Goal: Entertainment & Leisure: Consume media (video, audio)

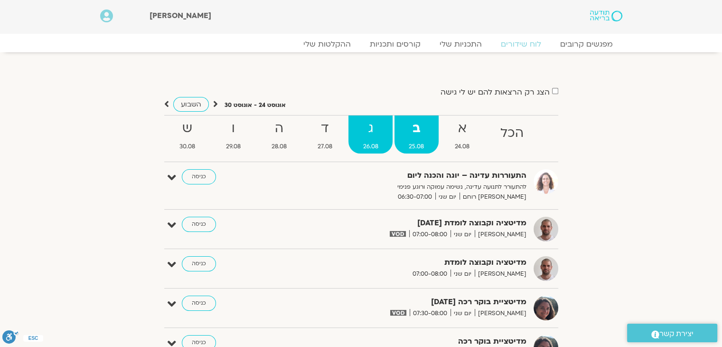
click at [357, 135] on strong "ג" at bounding box center [371, 128] width 44 height 21
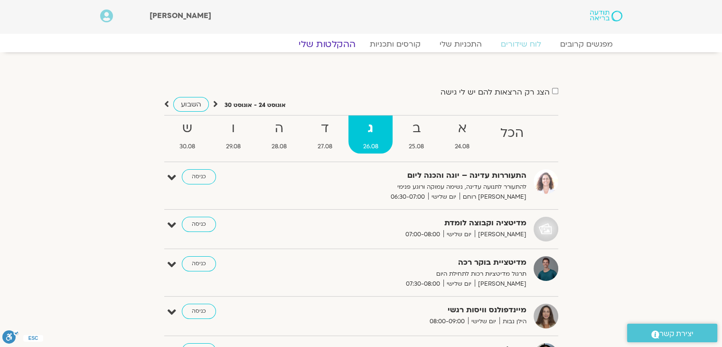
click at [333, 44] on link "ההקלטות שלי" at bounding box center [327, 43] width 80 height 11
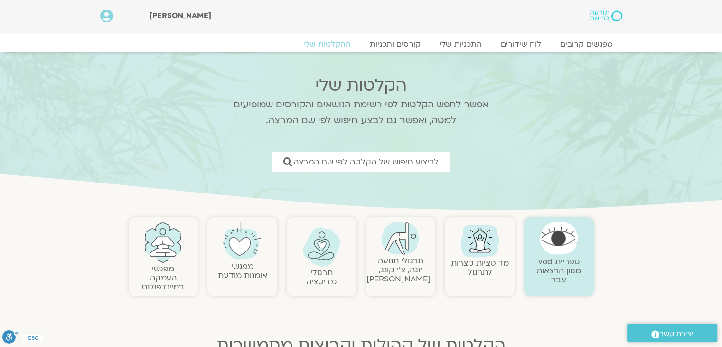
click at [402, 263] on link "תרגולי תנועה יוגה, צ׳י קונג, פלדנקרייז" at bounding box center [399, 269] width 64 height 29
click at [401, 261] on link "תרגולי תנועה יוגה, צ׳י קונג, פלדנקרייז" at bounding box center [399, 269] width 64 height 29
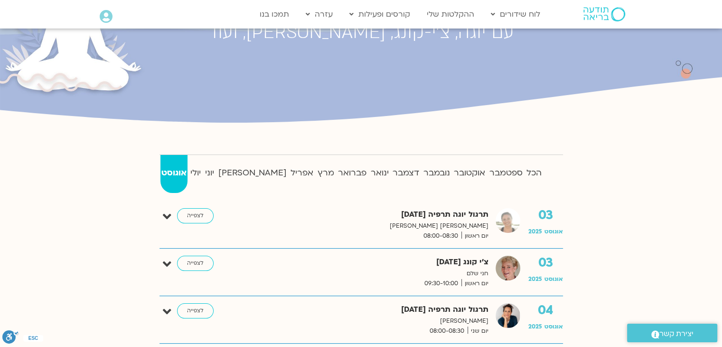
scroll to position [142, 0]
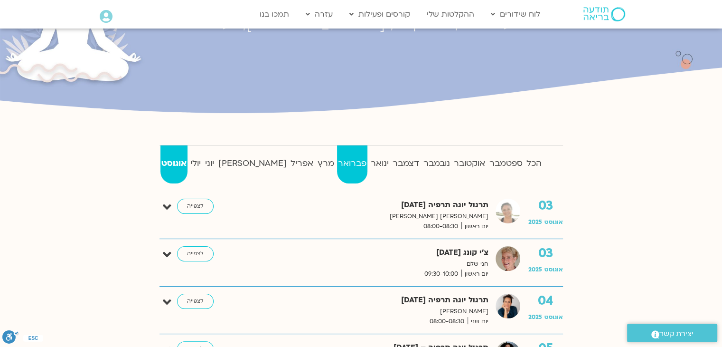
click at [337, 164] on strong "פברואר" at bounding box center [352, 163] width 31 height 14
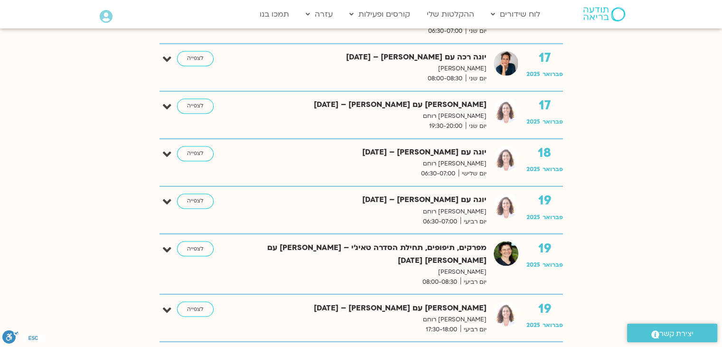
scroll to position [1614, 0]
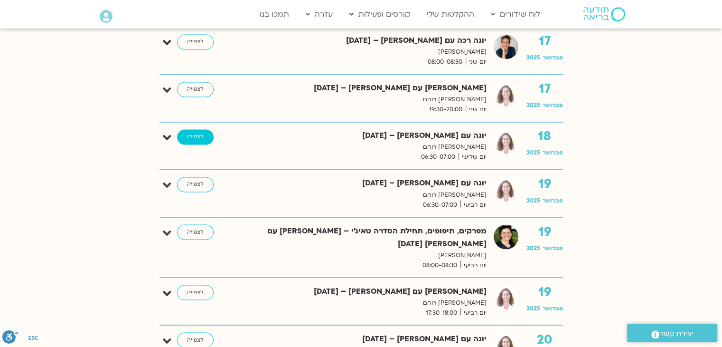
click at [198, 133] on link "לצפייה" at bounding box center [195, 136] width 37 height 15
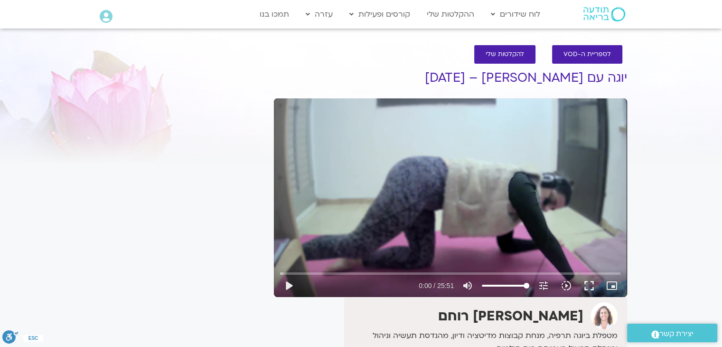
click at [160, 147] on div "It seems we can't find what you're looking for. It seems we can't find what you…" at bounding box center [180, 250] width 179 height 390
